Goal: Task Accomplishment & Management: Use online tool/utility

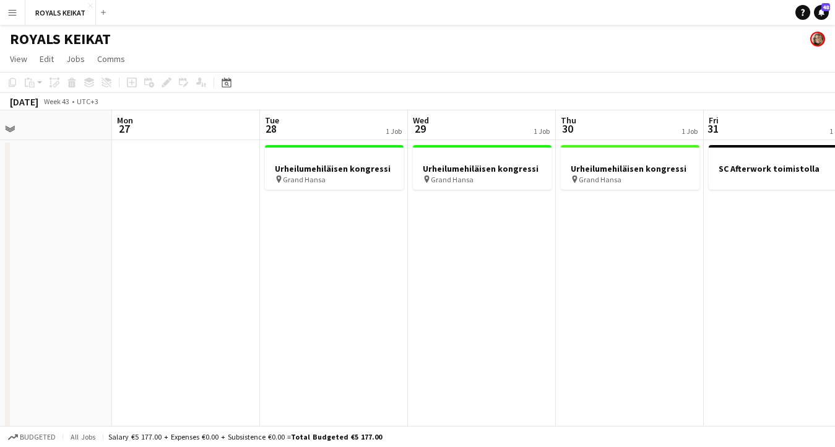
scroll to position [0, 538]
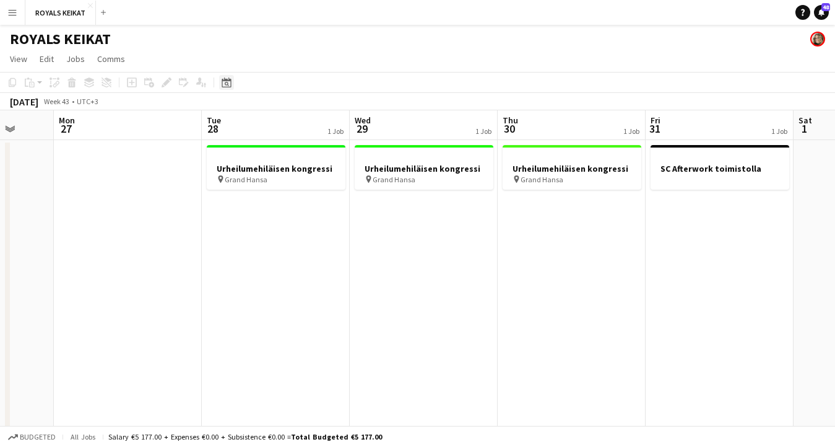
click at [226, 86] on icon "Date picker" at bounding box center [227, 82] width 10 height 10
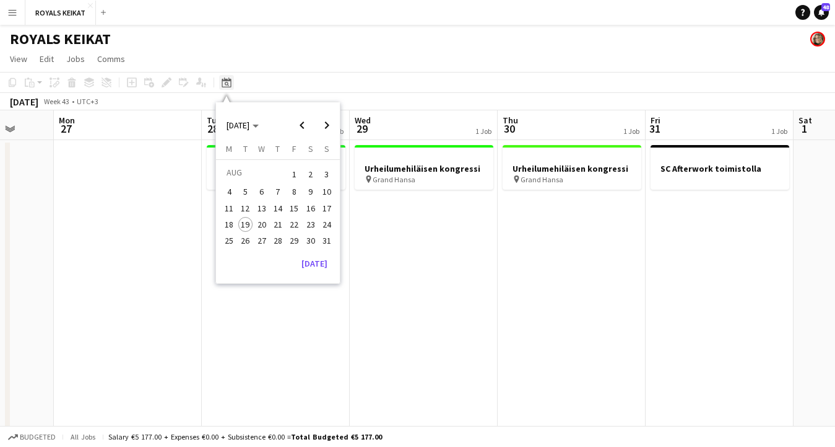
click at [227, 82] on icon at bounding box center [227, 84] width 4 height 4
click at [328, 122] on span "Next month" at bounding box center [327, 125] width 25 height 25
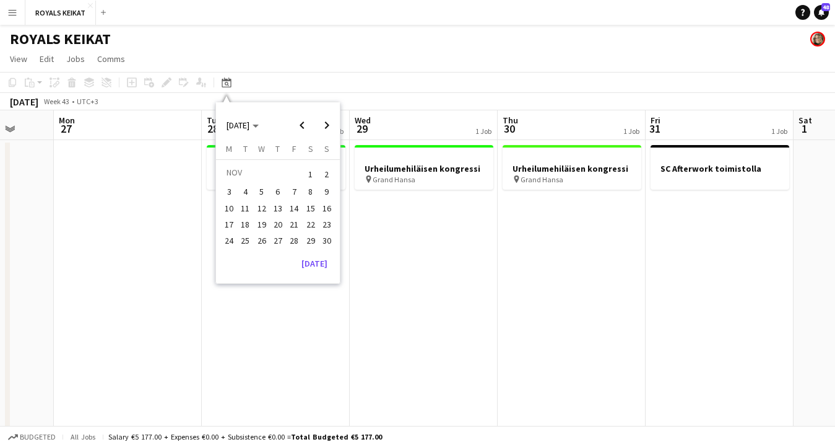
click at [293, 205] on span "14" at bounding box center [294, 208] width 15 height 15
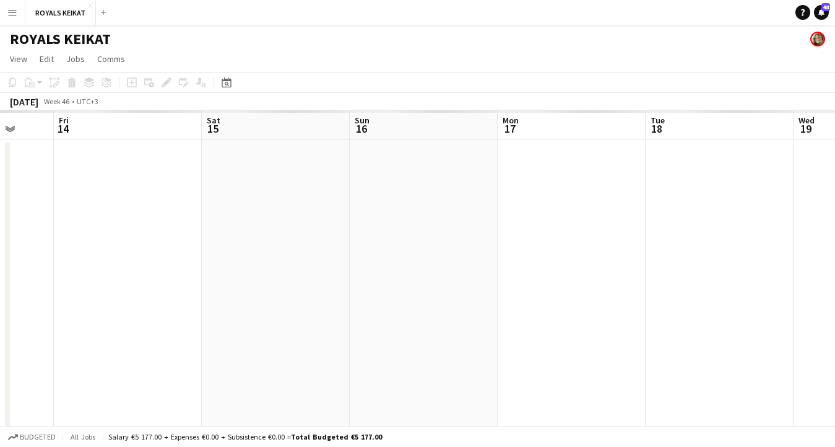
scroll to position [0, 426]
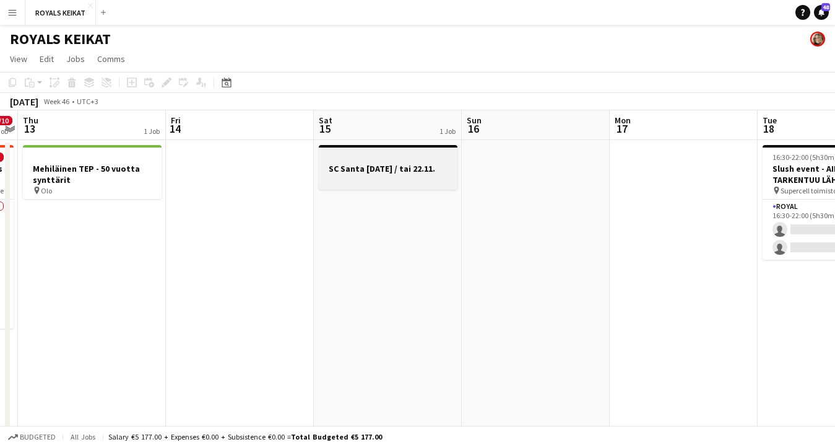
click at [374, 162] on app-job-card "SC Santa [DATE] / tai 22.11." at bounding box center [388, 167] width 139 height 45
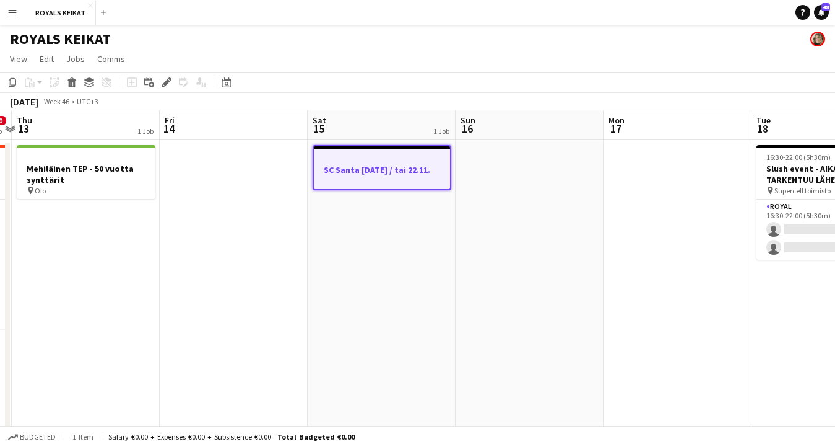
scroll to position [0, 283]
click at [71, 80] on icon at bounding box center [72, 78] width 8 height 3
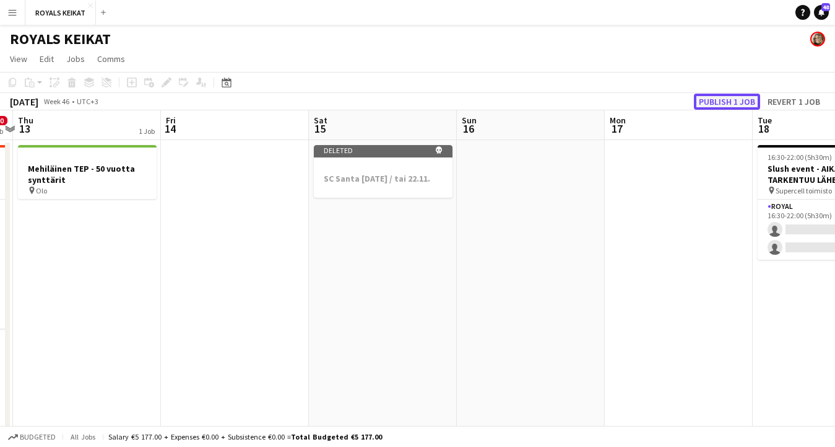
click at [669, 97] on button "Publish 1 job" at bounding box center [727, 102] width 66 height 16
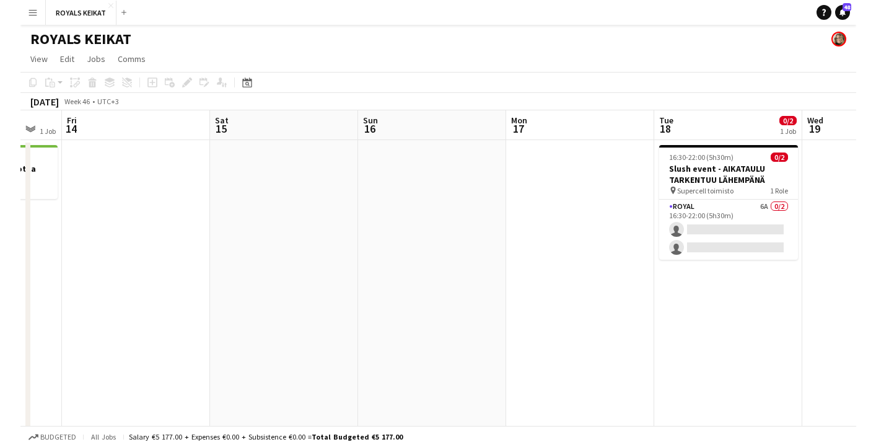
scroll to position [0, 252]
